Goal: Task Accomplishment & Management: Manage account settings

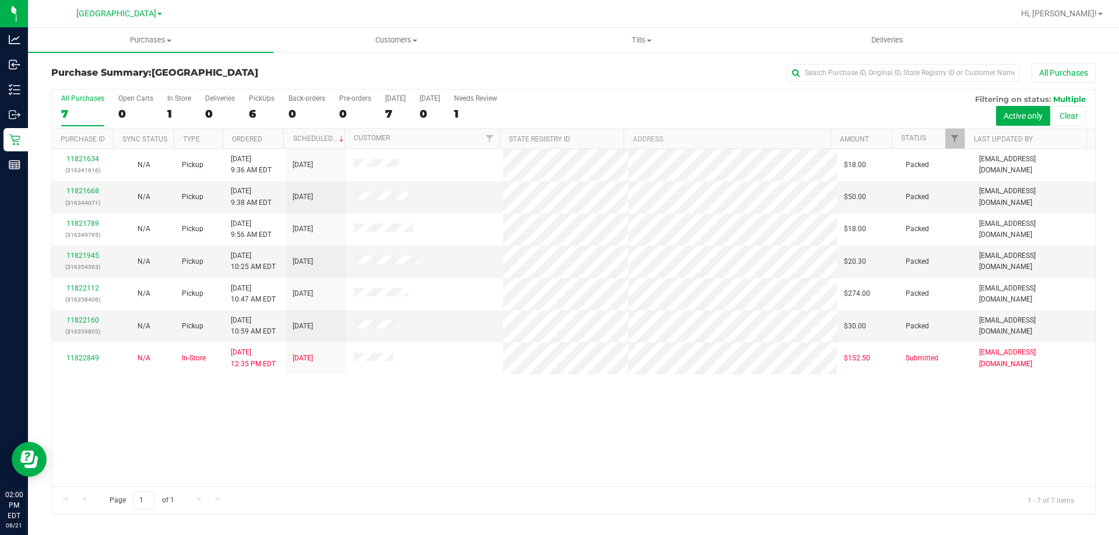
click at [1081, 1] on nav "Delray Beach WC Hi, Cesar!" at bounding box center [573, 14] width 1091 height 28
click at [1081, 14] on span "Hi, Cesar!" at bounding box center [1059, 13] width 76 height 9
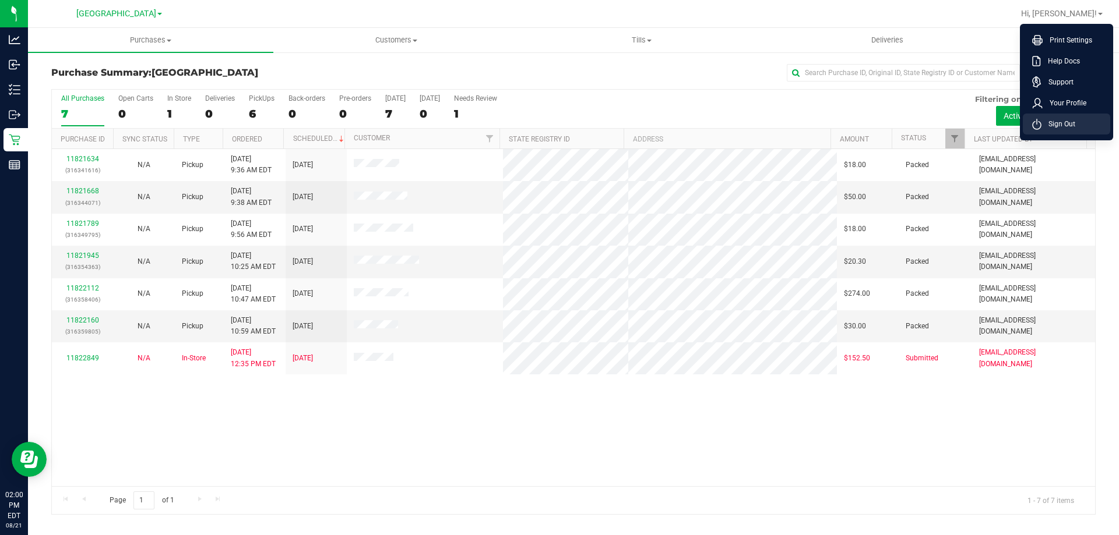
click at [1078, 124] on li "Sign Out" at bounding box center [1066, 124] width 87 height 21
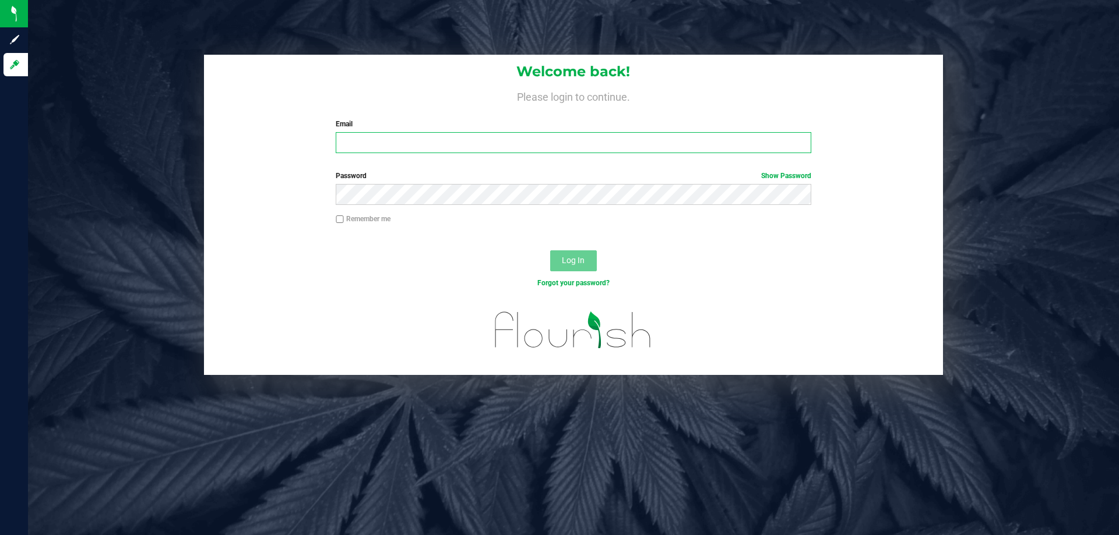
click at [552, 146] on input "Email" at bounding box center [573, 142] width 475 height 21
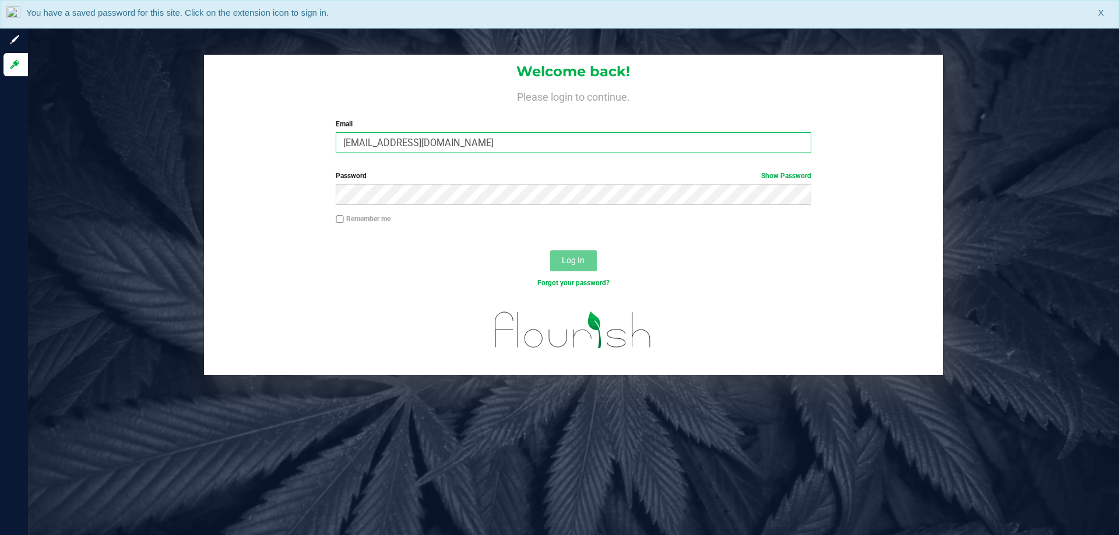
type input "jmolina@liveparallel.com"
click at [550, 251] on button "Log In" at bounding box center [573, 261] width 47 height 21
